Goal: Information Seeking & Learning: Learn about a topic

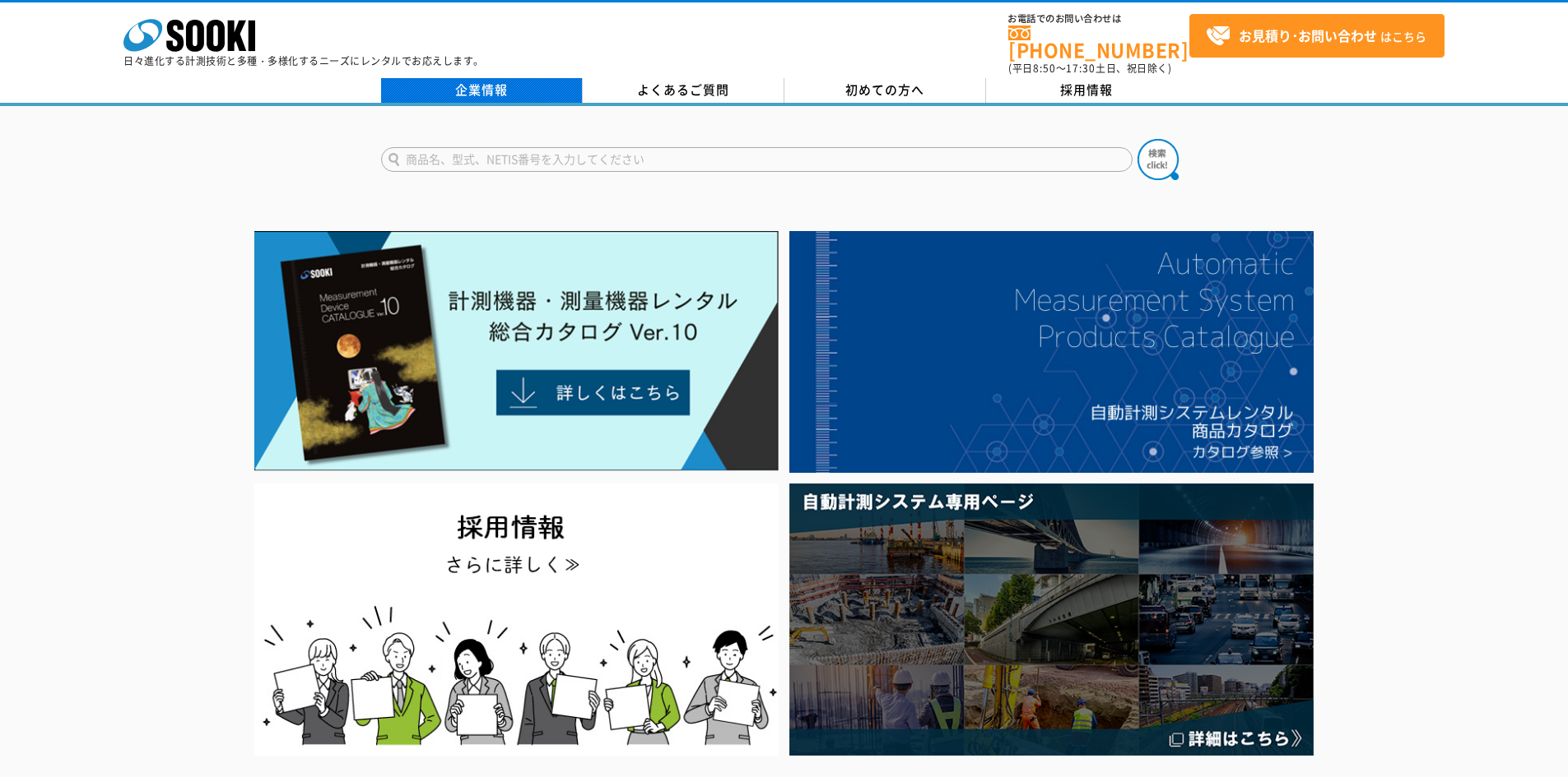
click at [470, 78] on link "企業情報" at bounding box center [482, 91] width 202 height 25
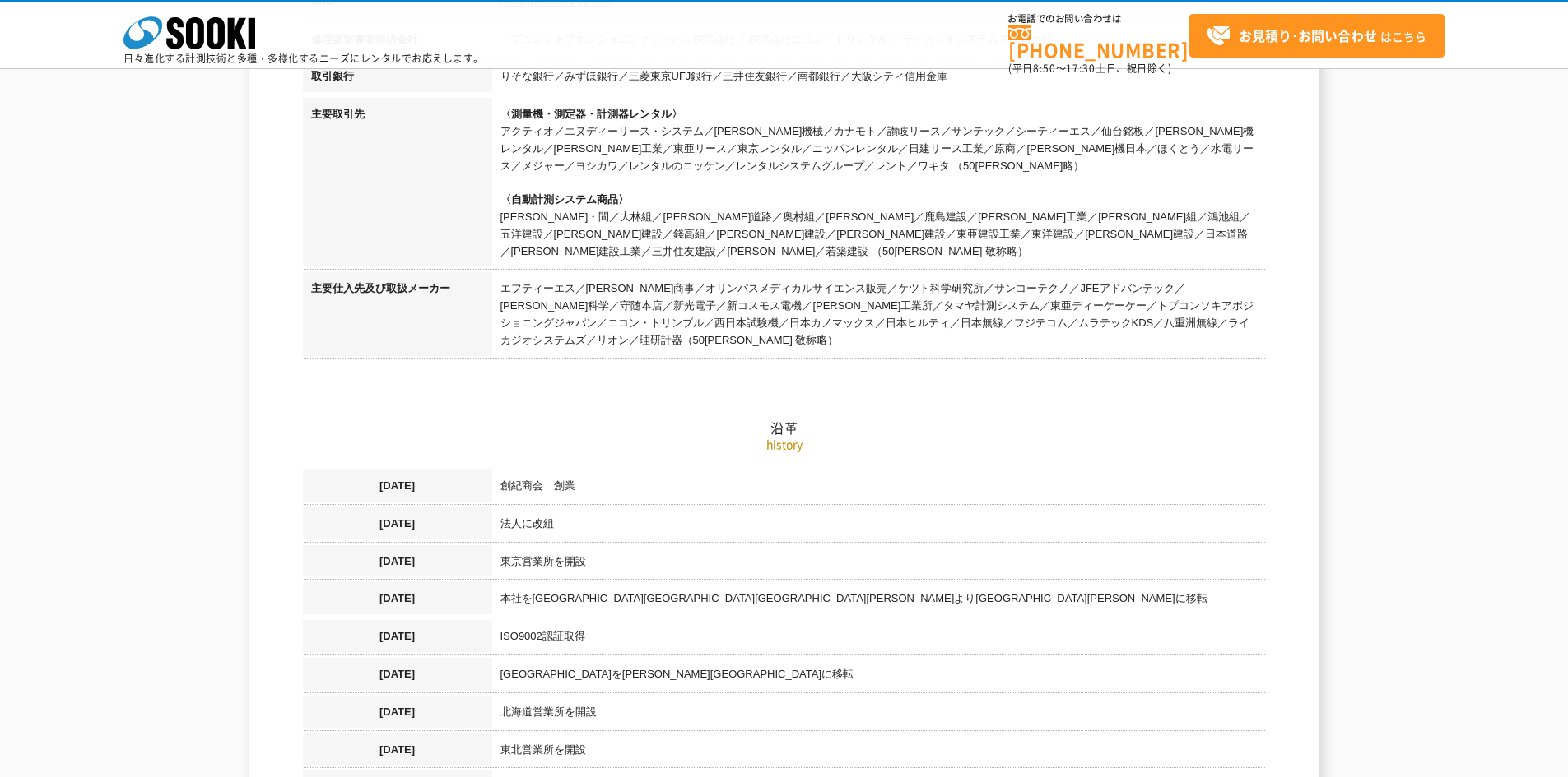
scroll to position [658, 0]
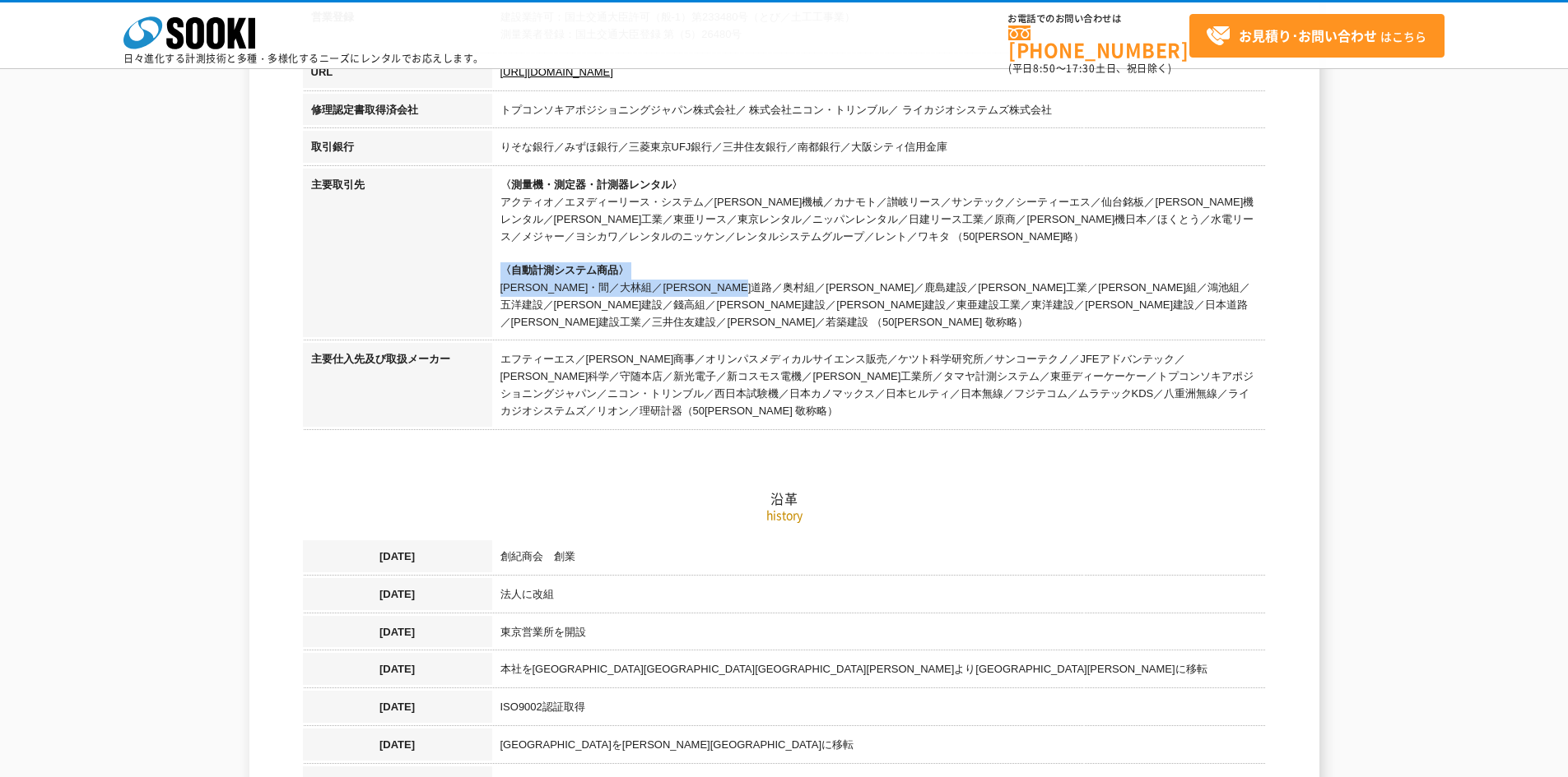
drag, startPoint x: 592, startPoint y: 289, endPoint x: 737, endPoint y: 272, distance: 146.0
click at [737, 272] on td "〈測量機・測定器・計測器レンタル〉 アクティオ／エヌディーリース・システム／[PERSON_NAME]機械／カナモト／讃岐リース／サンテック／シーティーエス／…" at bounding box center [879, 256] width 773 height 174
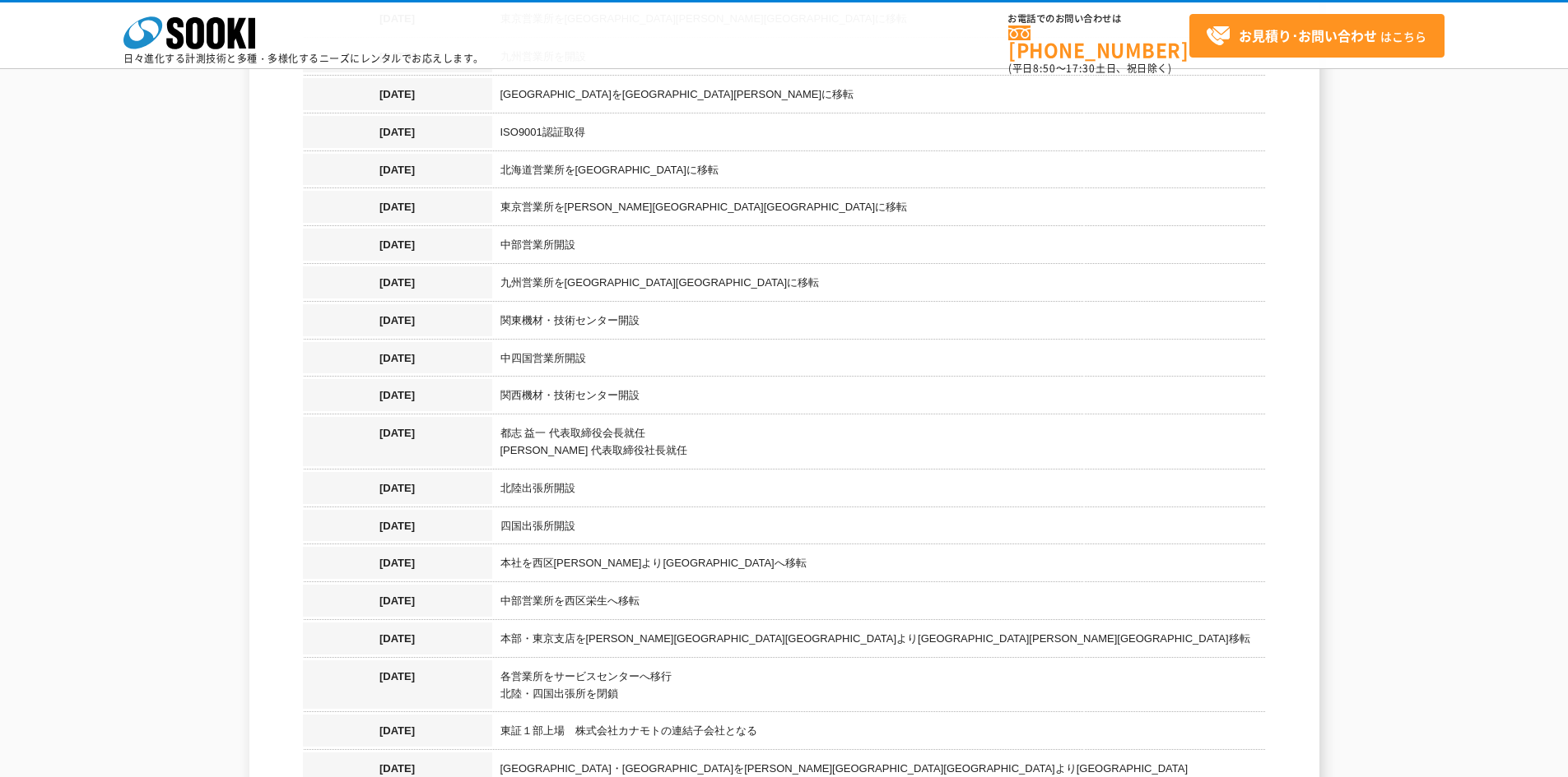
scroll to position [1810, 0]
